Goal: Information Seeking & Learning: Compare options

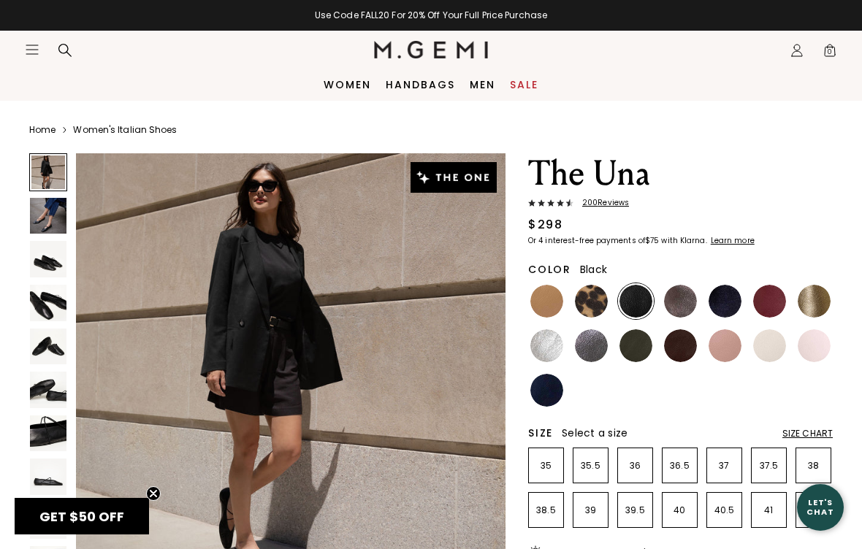
click at [548, 301] on img at bounding box center [546, 301] width 33 height 33
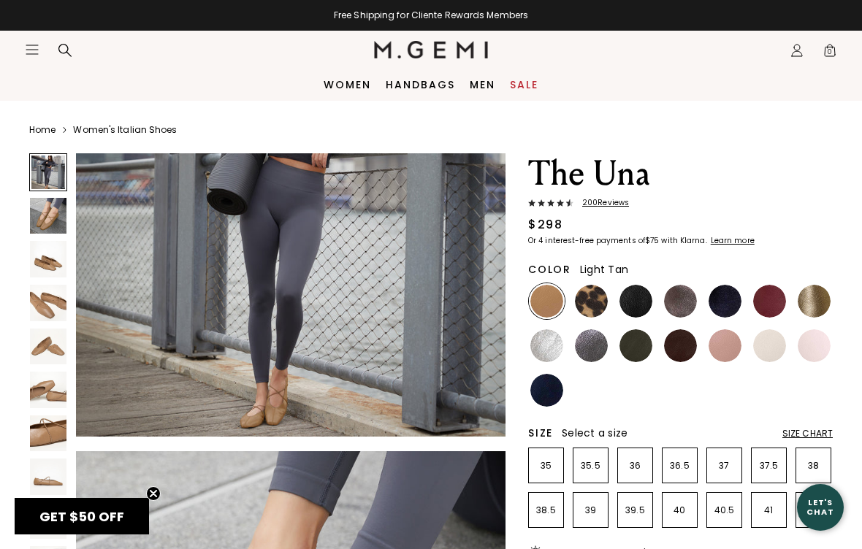
scroll to position [161, 0]
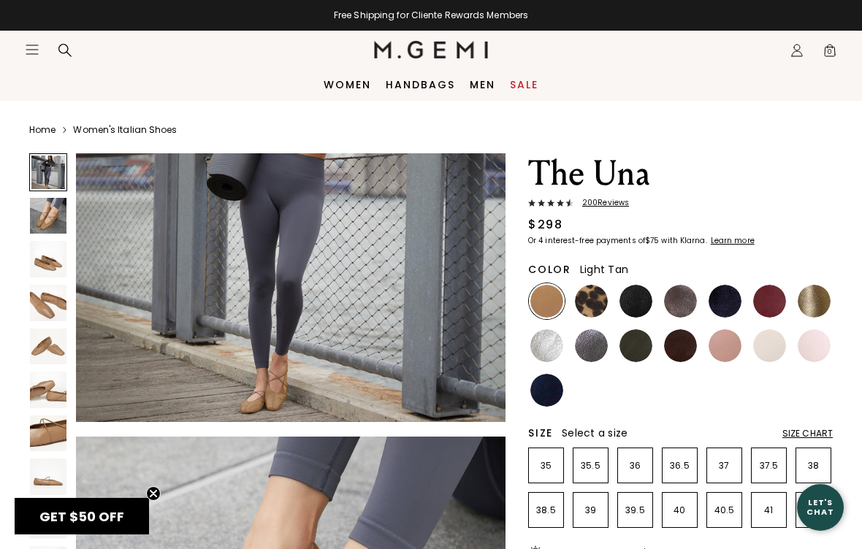
click at [684, 343] on img at bounding box center [680, 345] width 33 height 33
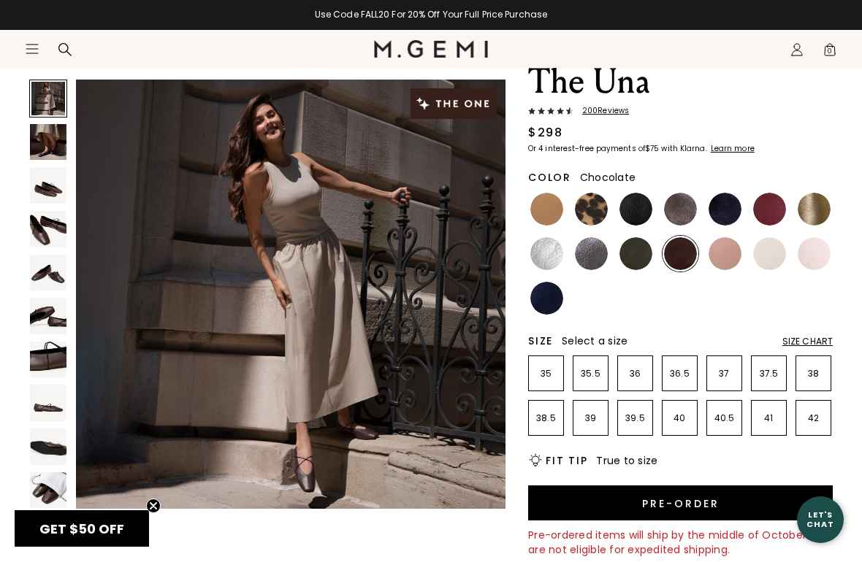
scroll to position [92, 0]
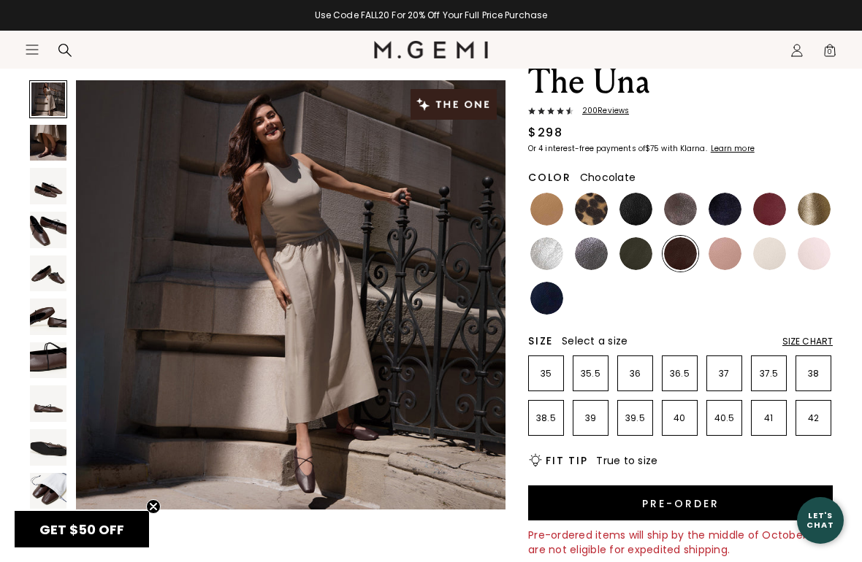
click at [721, 215] on img at bounding box center [724, 209] width 33 height 33
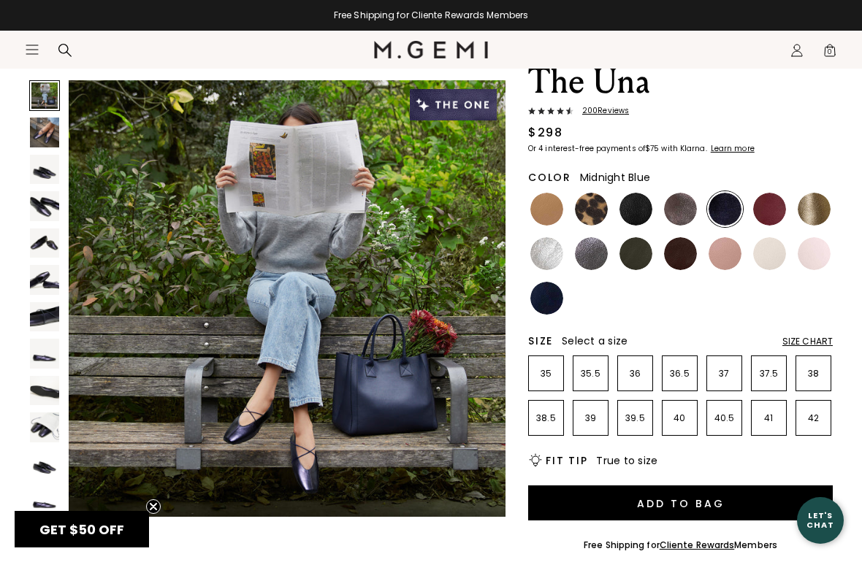
click at [548, 302] on img at bounding box center [546, 298] width 33 height 33
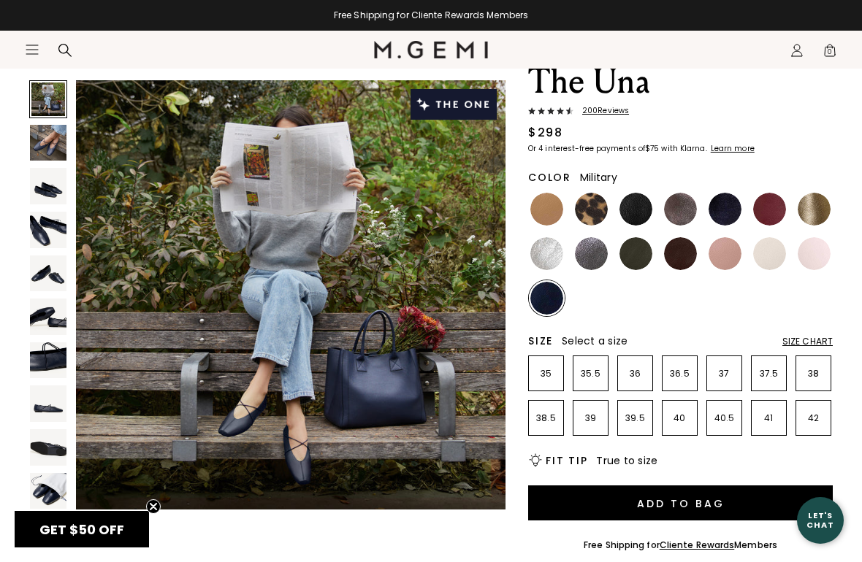
click at [630, 257] on img at bounding box center [635, 253] width 33 height 33
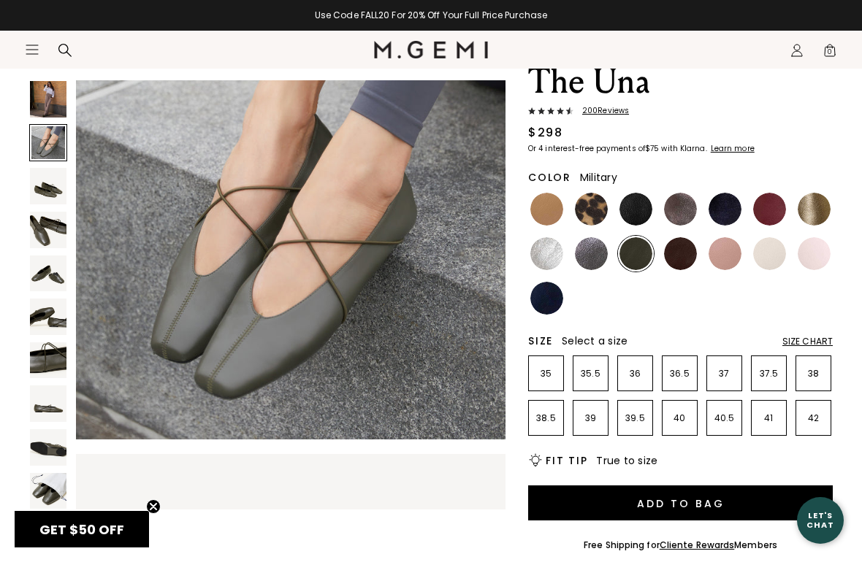
scroll to position [516, 0]
click at [684, 251] on img at bounding box center [680, 253] width 33 height 33
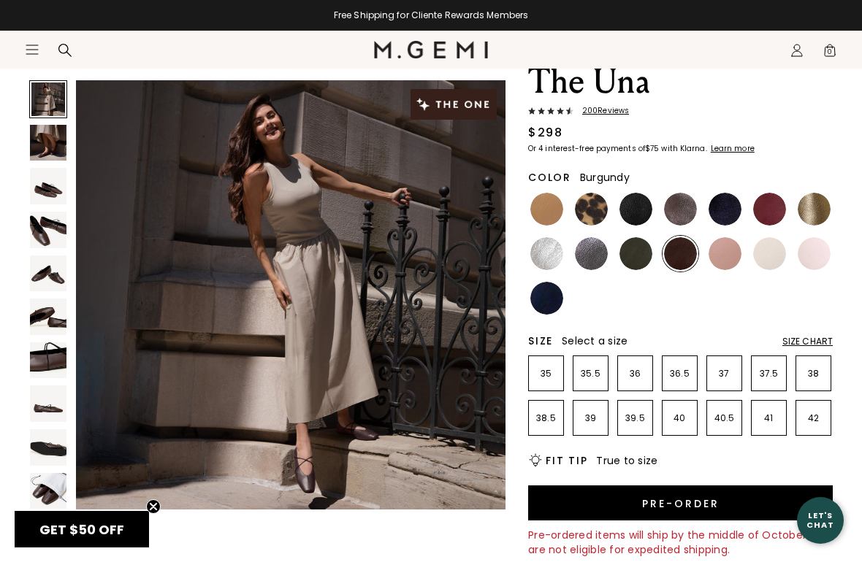
click at [760, 205] on img at bounding box center [769, 209] width 33 height 33
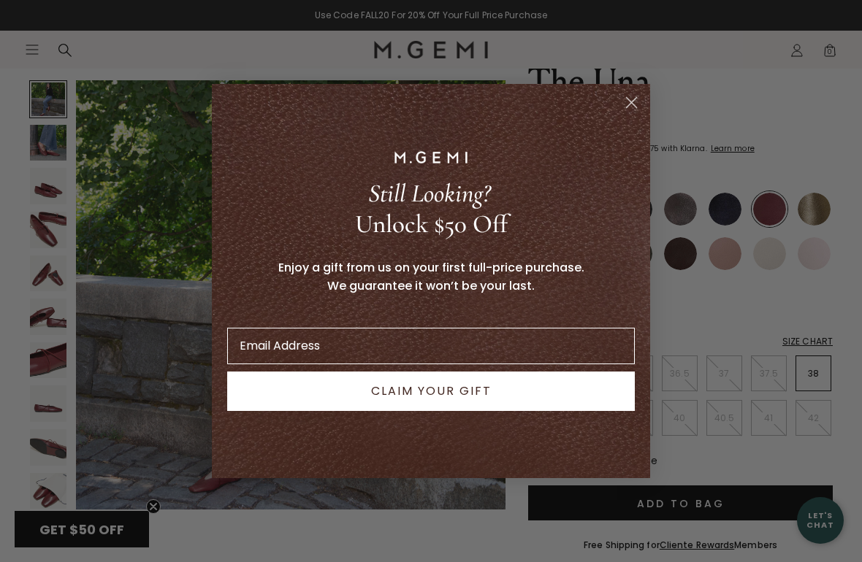
click at [629, 94] on circle "Close dialog" at bounding box center [631, 103] width 24 height 24
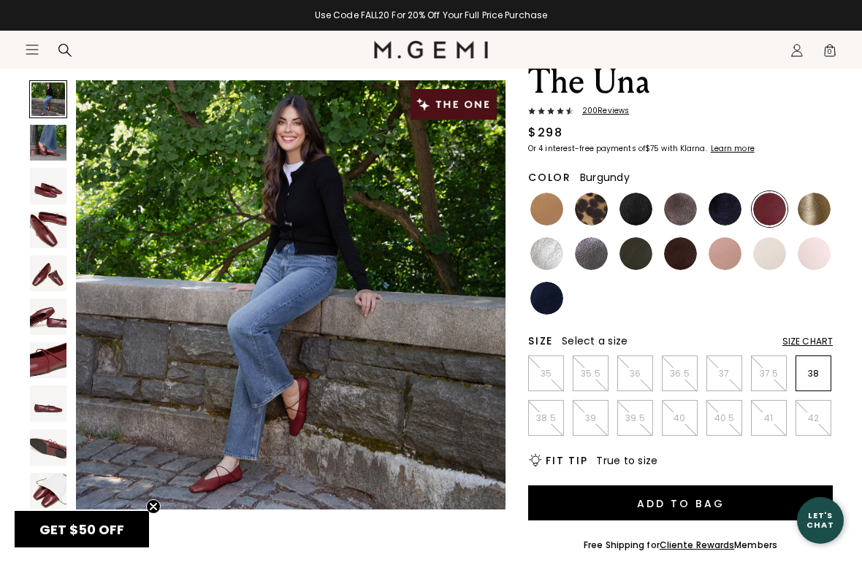
click at [729, 206] on img at bounding box center [724, 209] width 33 height 33
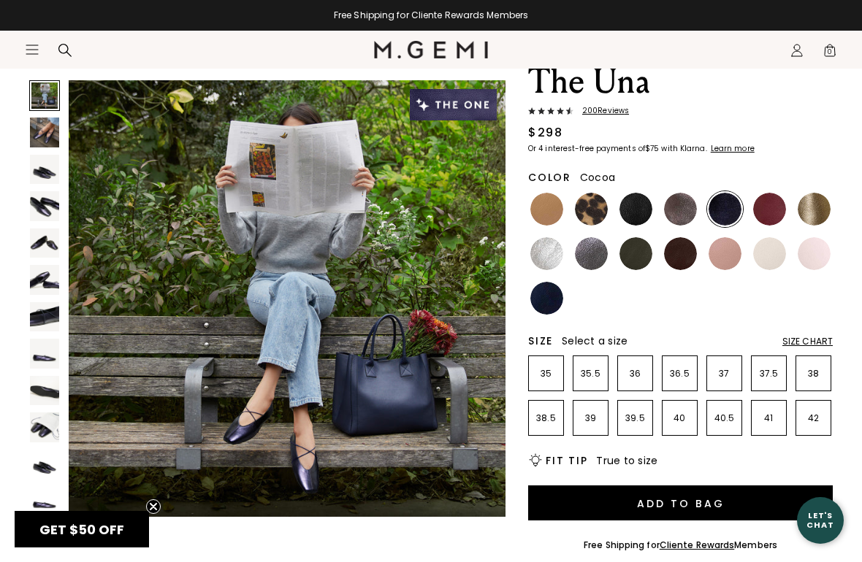
click at [686, 205] on img at bounding box center [680, 209] width 33 height 33
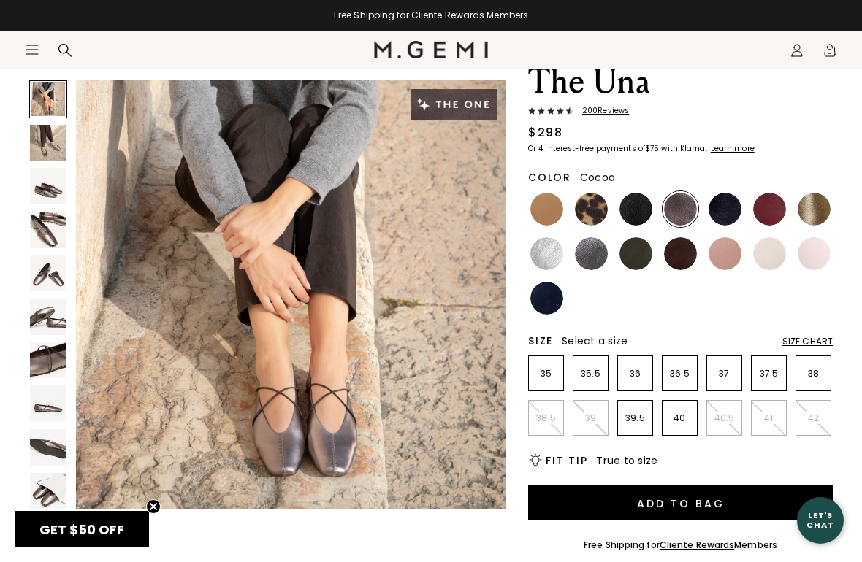
click at [637, 205] on img at bounding box center [635, 209] width 33 height 33
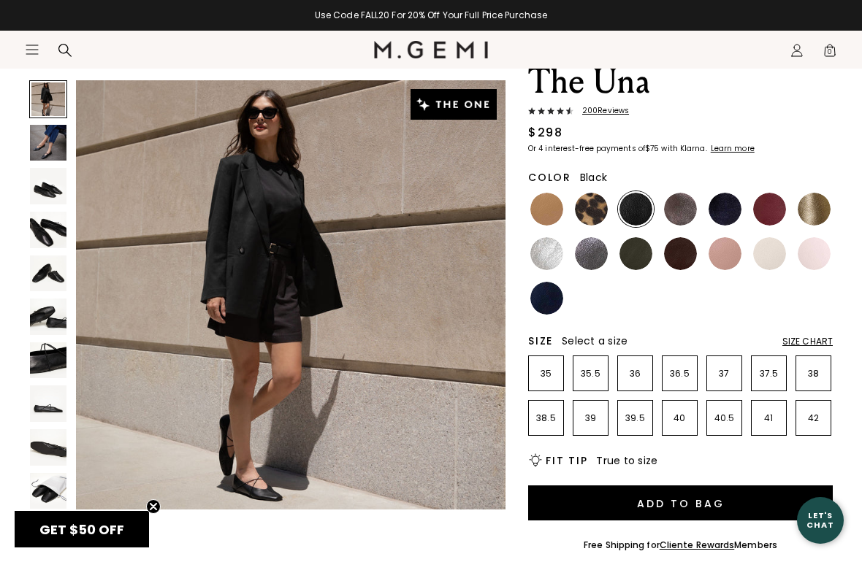
click at [595, 207] on img at bounding box center [591, 209] width 33 height 33
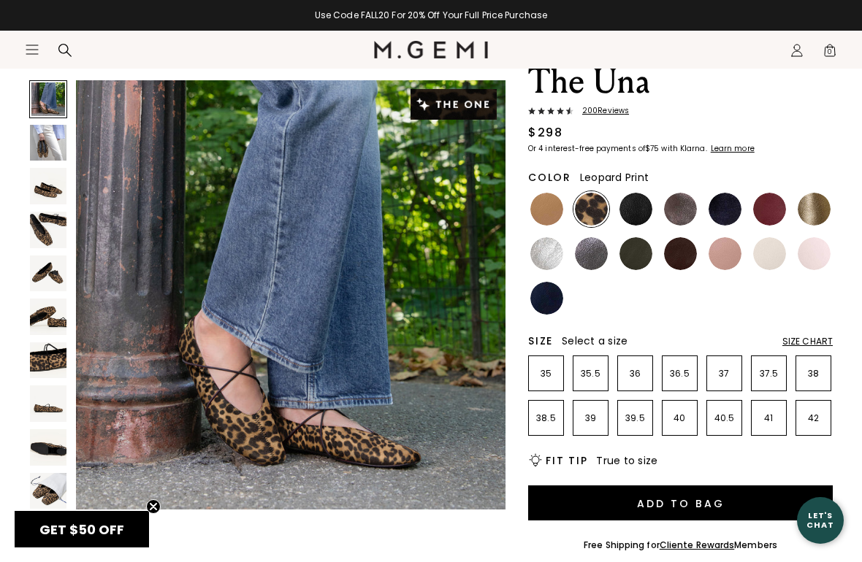
click at [553, 209] on img at bounding box center [546, 209] width 33 height 33
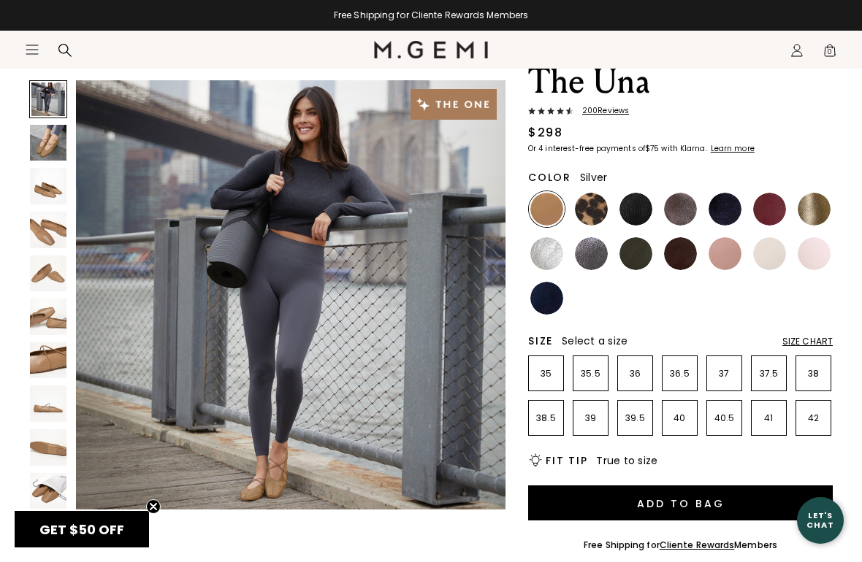
click at [557, 255] on img at bounding box center [546, 253] width 33 height 33
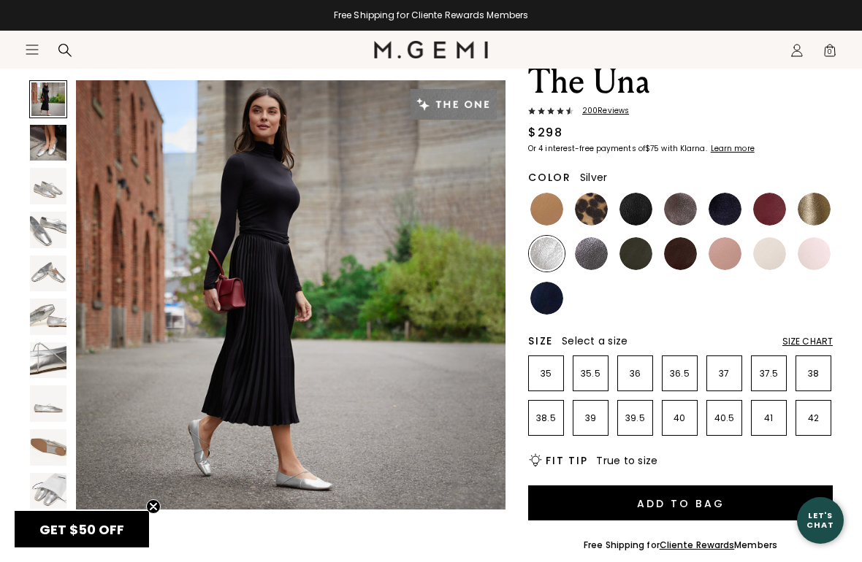
click at [589, 255] on img at bounding box center [591, 253] width 33 height 33
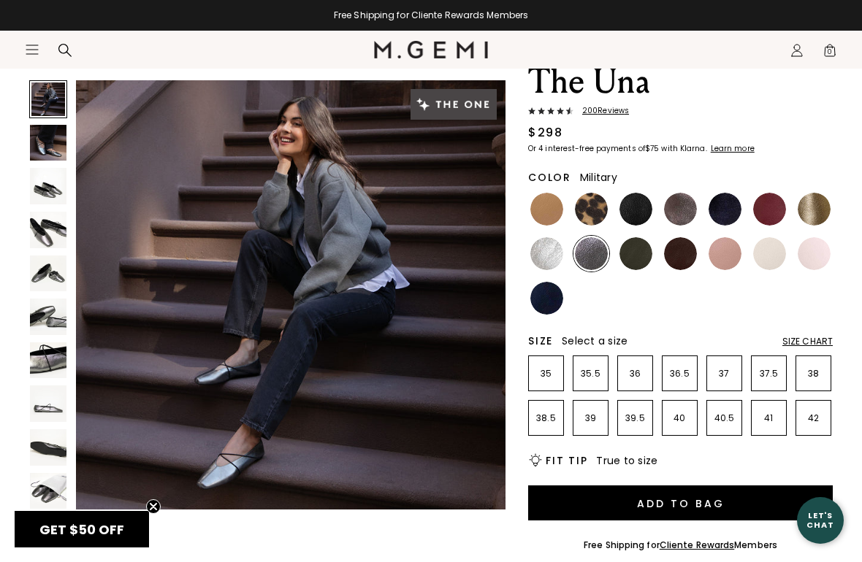
click at [629, 251] on img at bounding box center [635, 253] width 33 height 33
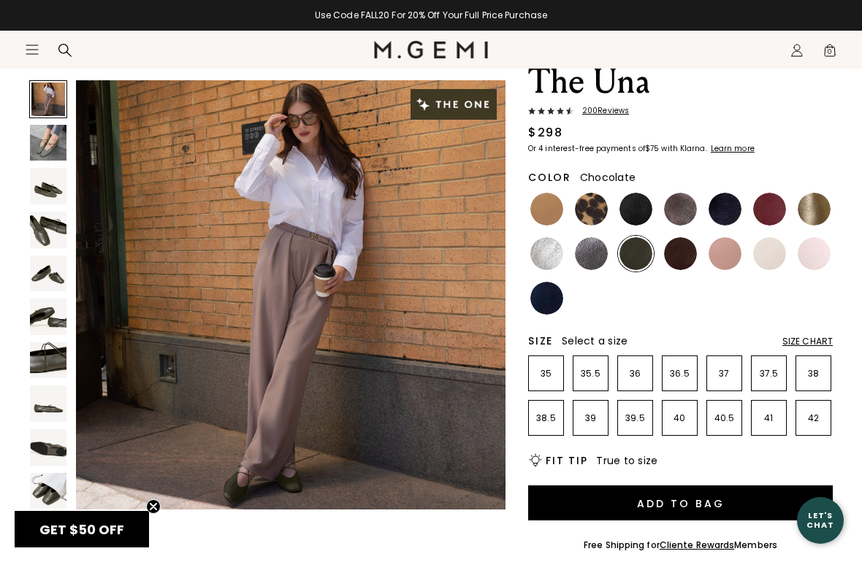
click at [673, 248] on img at bounding box center [680, 253] width 33 height 33
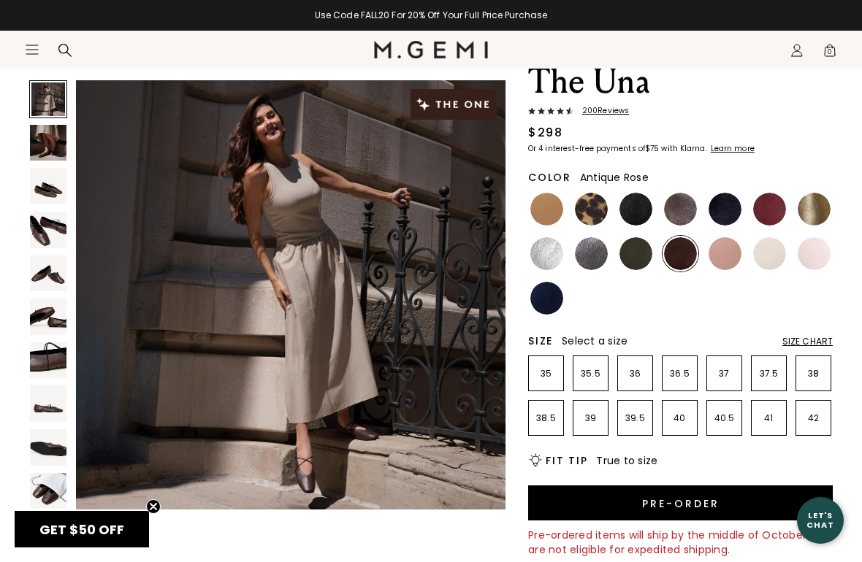
click at [727, 250] on img at bounding box center [724, 253] width 33 height 33
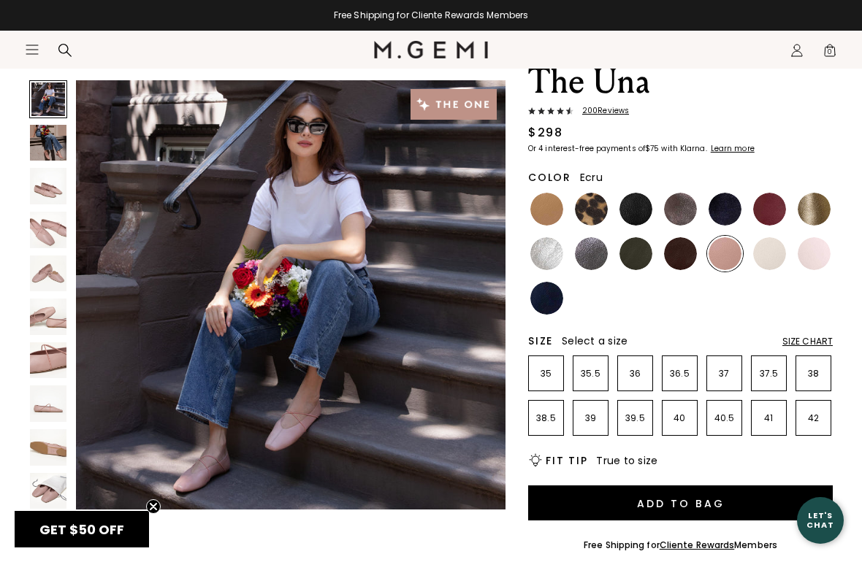
click at [768, 252] on img at bounding box center [769, 253] width 33 height 33
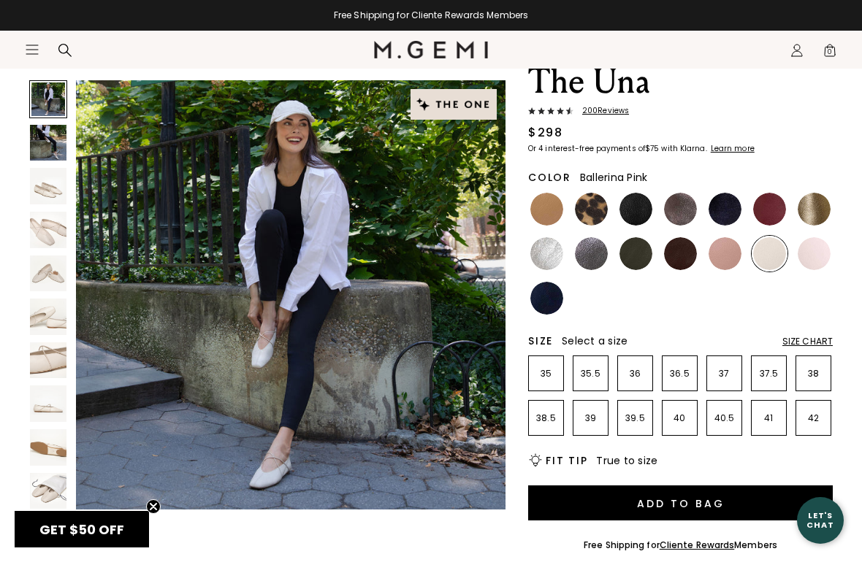
click at [814, 248] on img at bounding box center [814, 253] width 33 height 33
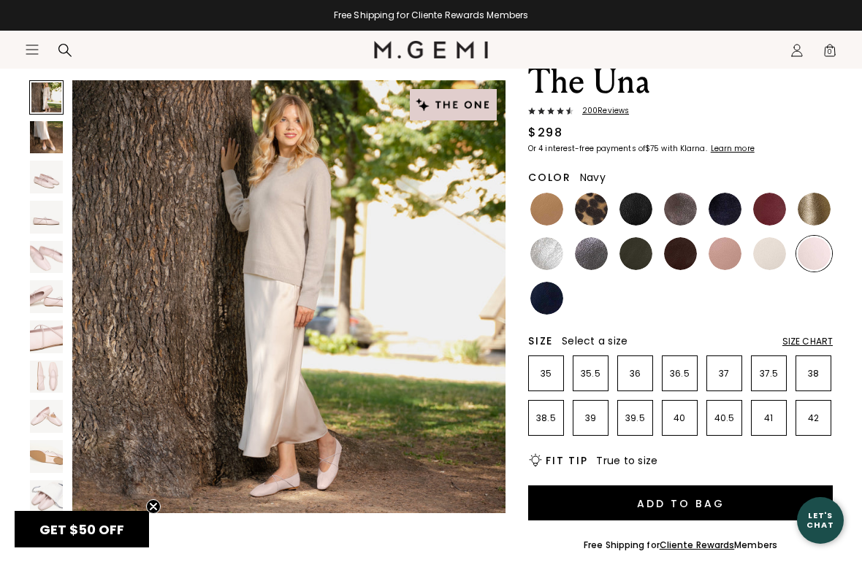
click at [553, 299] on img at bounding box center [546, 298] width 33 height 33
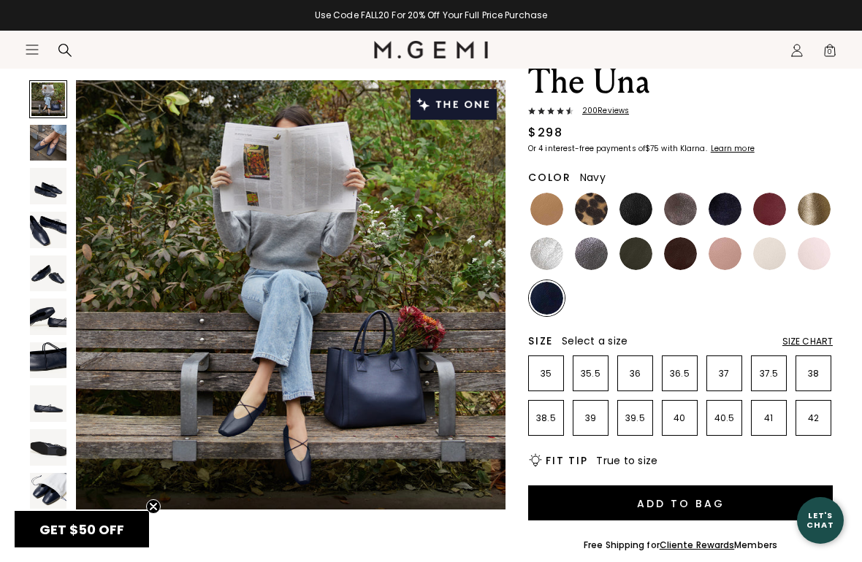
click at [768, 205] on img at bounding box center [769, 209] width 33 height 33
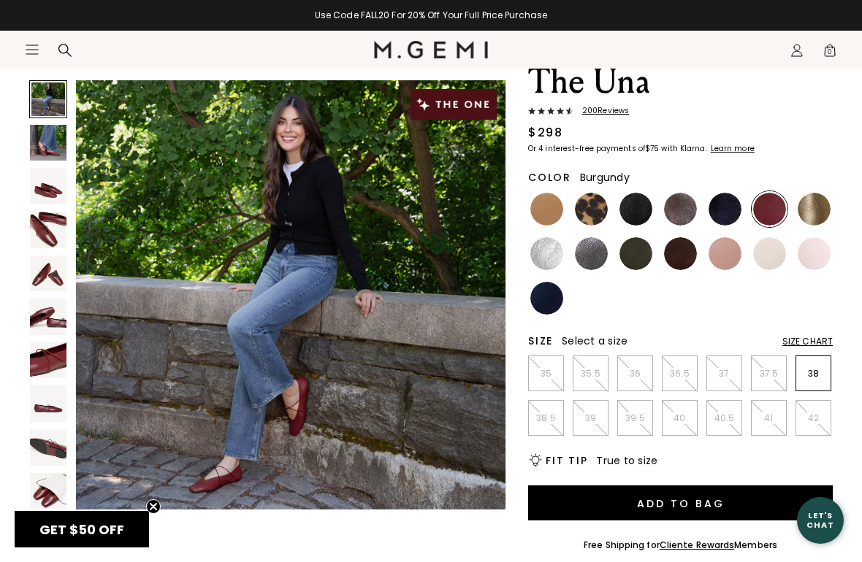
click at [680, 259] on img at bounding box center [680, 253] width 33 height 33
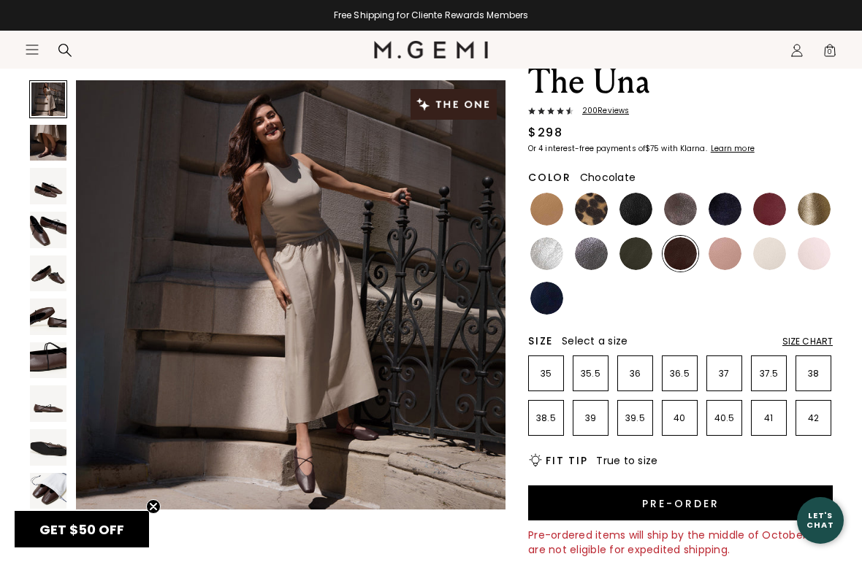
click at [595, 372] on p "35.5" at bounding box center [590, 374] width 34 height 12
click at [810, 341] on div "Size Chart" at bounding box center [807, 342] width 50 height 12
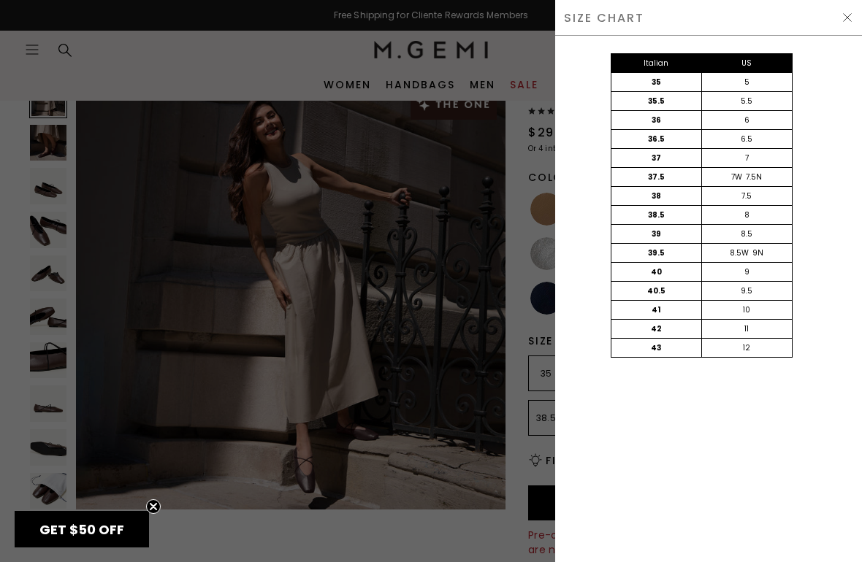
click at [846, 12] on img at bounding box center [847, 18] width 12 height 12
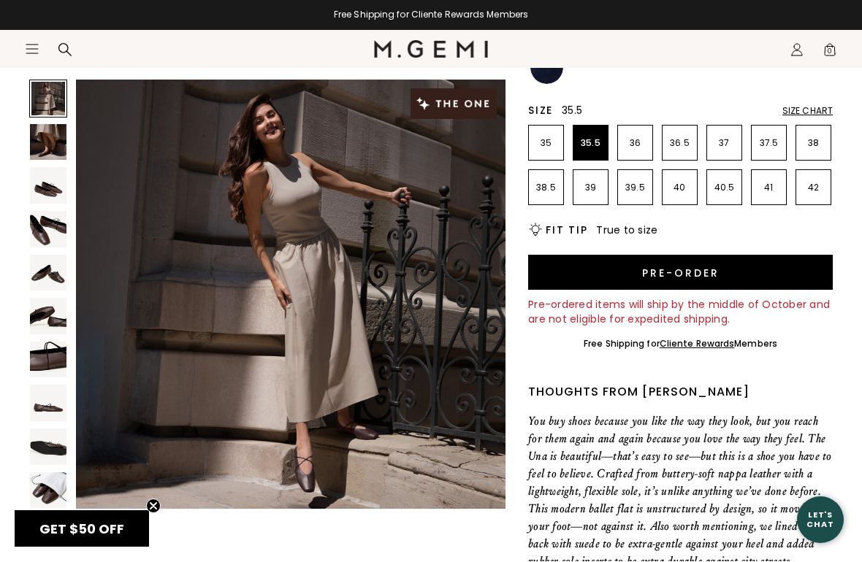
scroll to position [321, 0]
